Goal: Check status: Check status

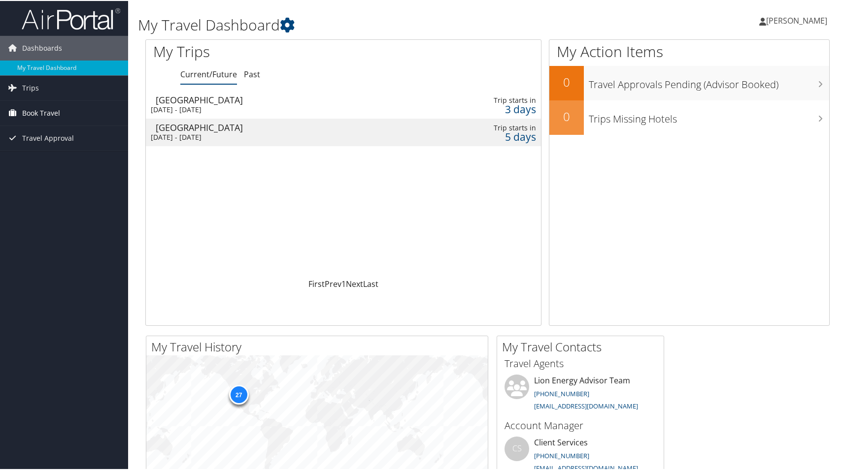
click at [45, 110] on span "Book Travel" at bounding box center [41, 112] width 38 height 25
click at [52, 161] on link "Book/Manage Online Trips" at bounding box center [64, 161] width 128 height 15
click at [55, 138] on span "Travel Approval" at bounding box center [48, 137] width 52 height 25
click at [52, 156] on link "Pending Trip Approvals" at bounding box center [64, 157] width 128 height 15
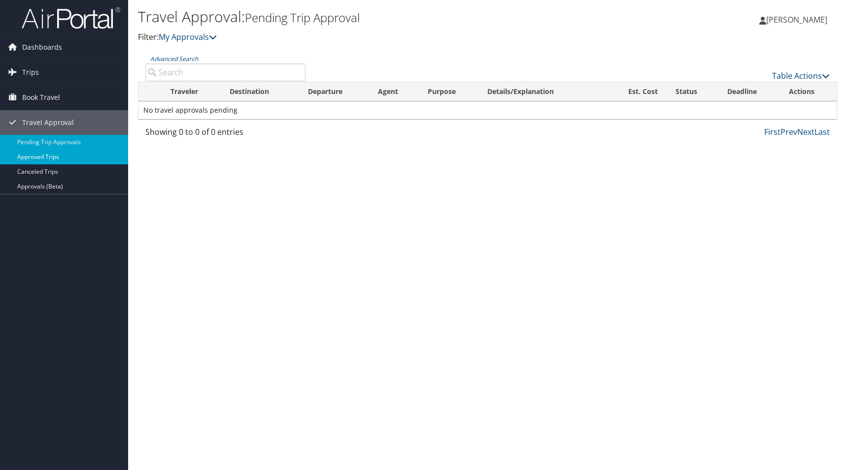
click at [49, 157] on link "Approved Trips" at bounding box center [64, 157] width 128 height 15
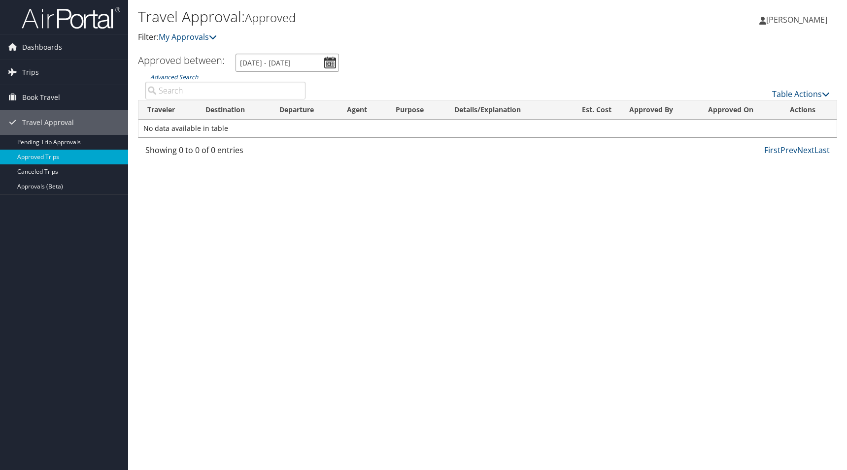
click at [329, 65] on input "8/5/2025 - 9/5/2025" at bounding box center [286, 63] width 103 height 18
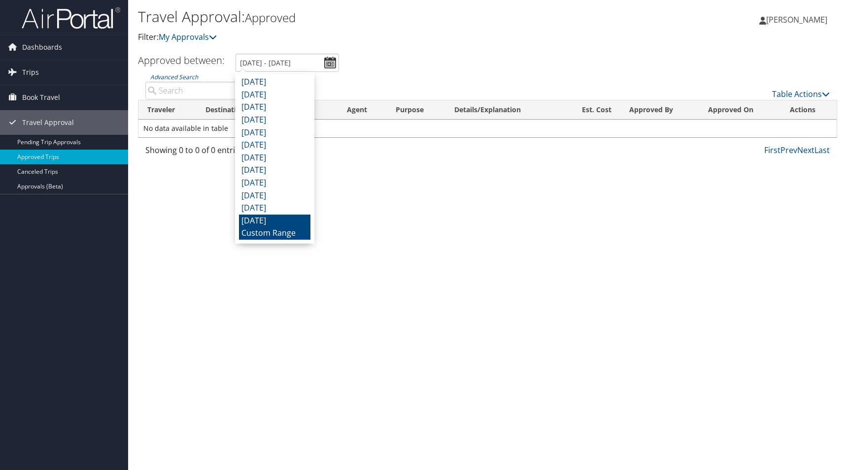
click at [293, 215] on li "September 2024" at bounding box center [274, 221] width 71 height 13
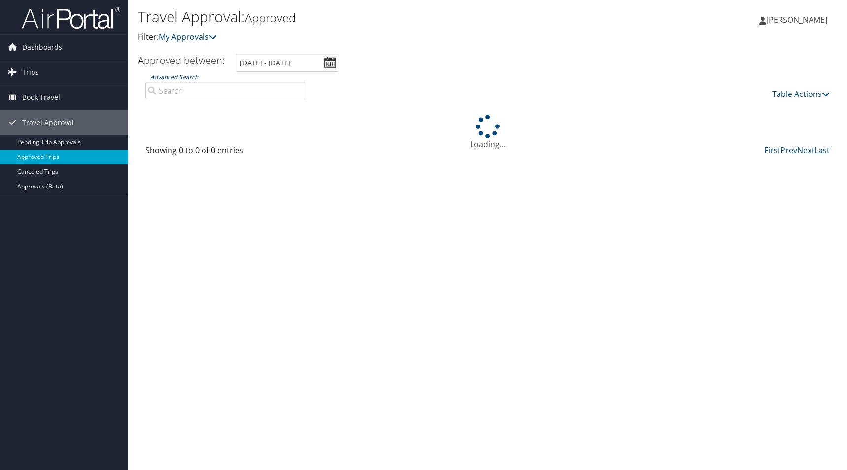
type input "9/1/2024 - 9/30/2024"
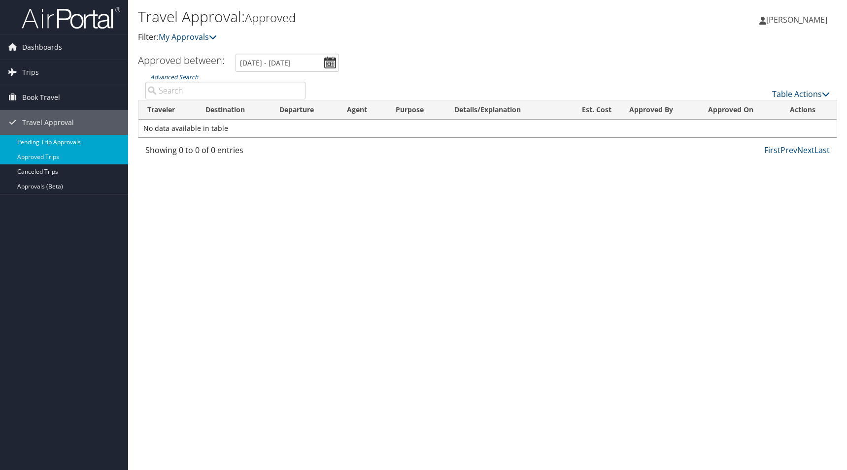
click at [83, 141] on link "Pending Trip Approvals" at bounding box center [64, 142] width 128 height 15
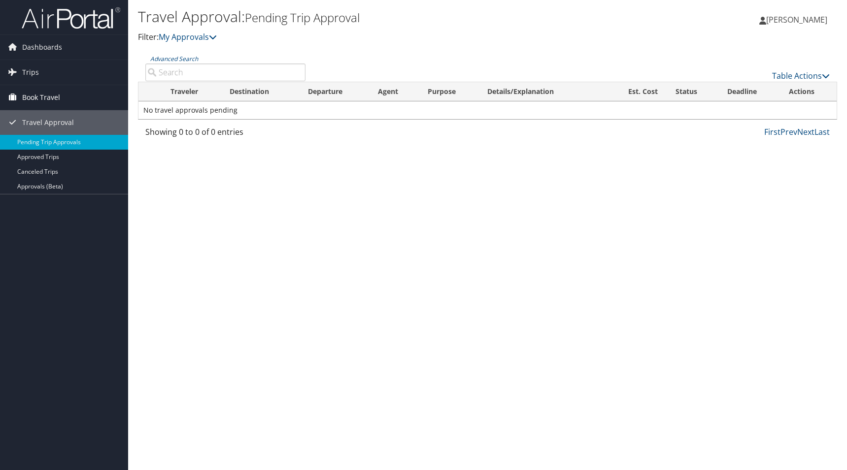
click at [59, 99] on span "Book Travel" at bounding box center [41, 97] width 38 height 25
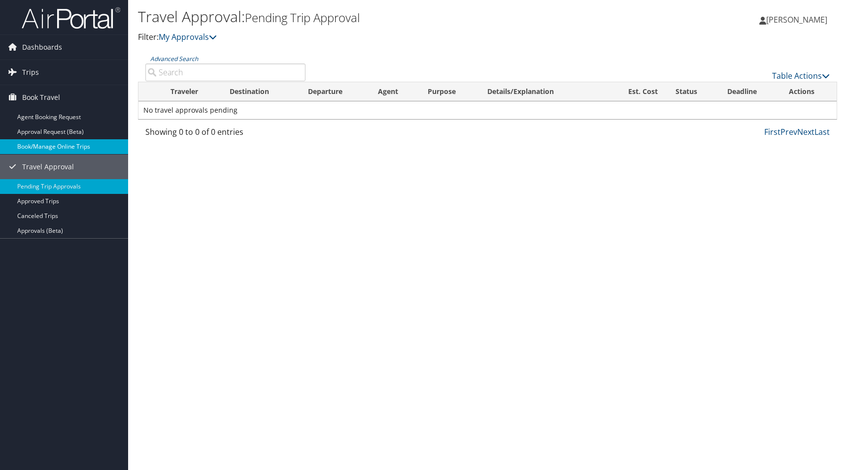
click at [45, 148] on link "Book/Manage Online Trips" at bounding box center [64, 146] width 128 height 15
